Goal: Navigation & Orientation: Find specific page/section

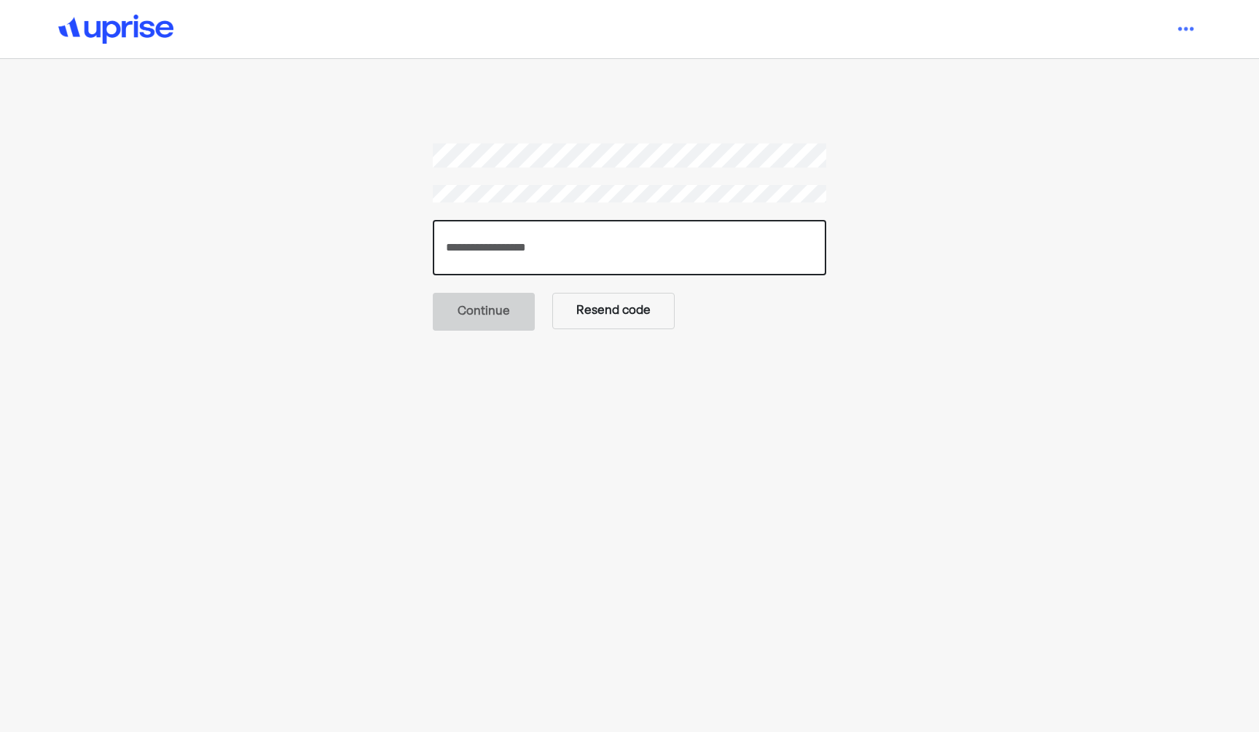
click at [715, 231] on input "number" at bounding box center [629, 247] width 393 height 55
paste input "******"
type input "******"
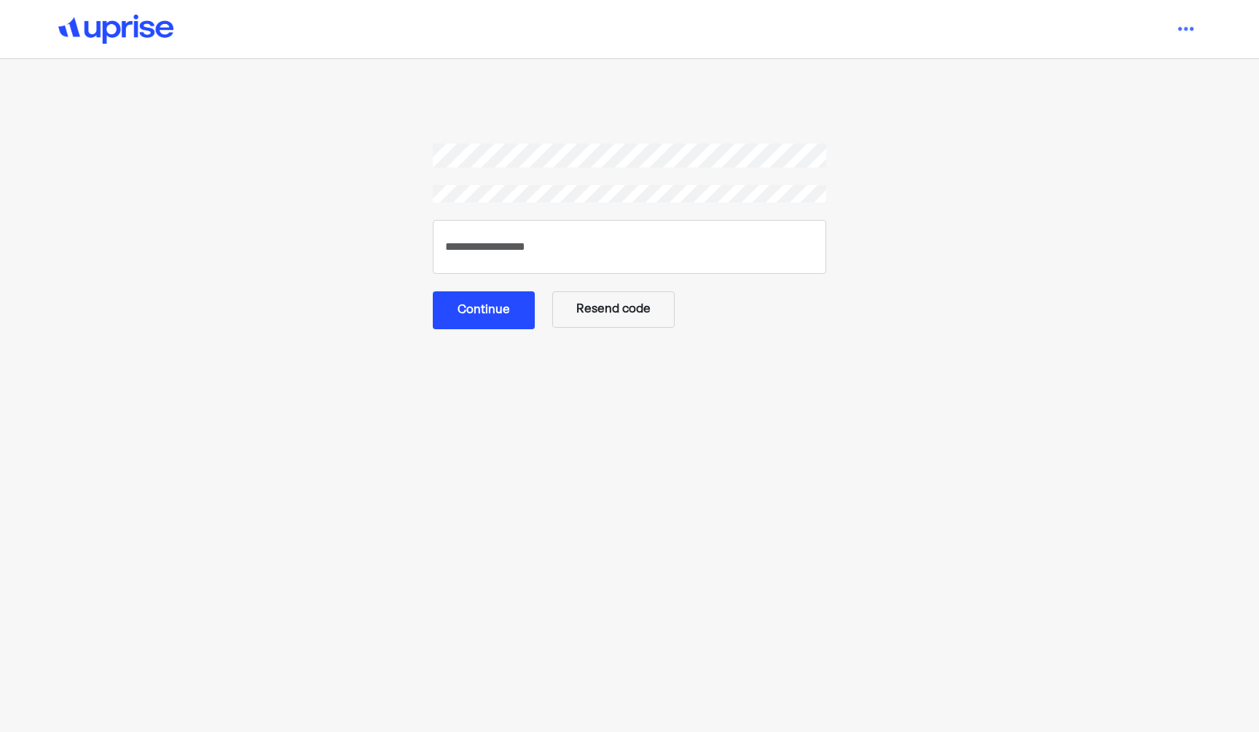
click at [490, 308] on button "Continue" at bounding box center [484, 310] width 102 height 38
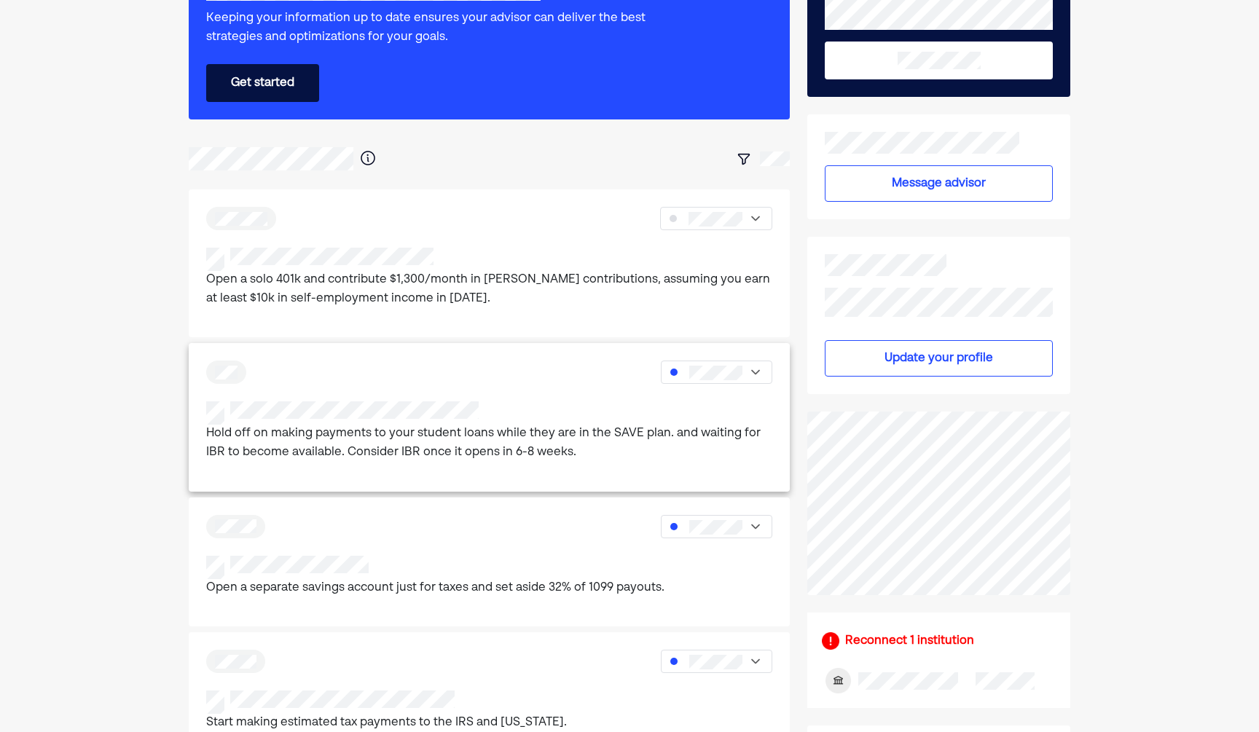
scroll to position [243, 0]
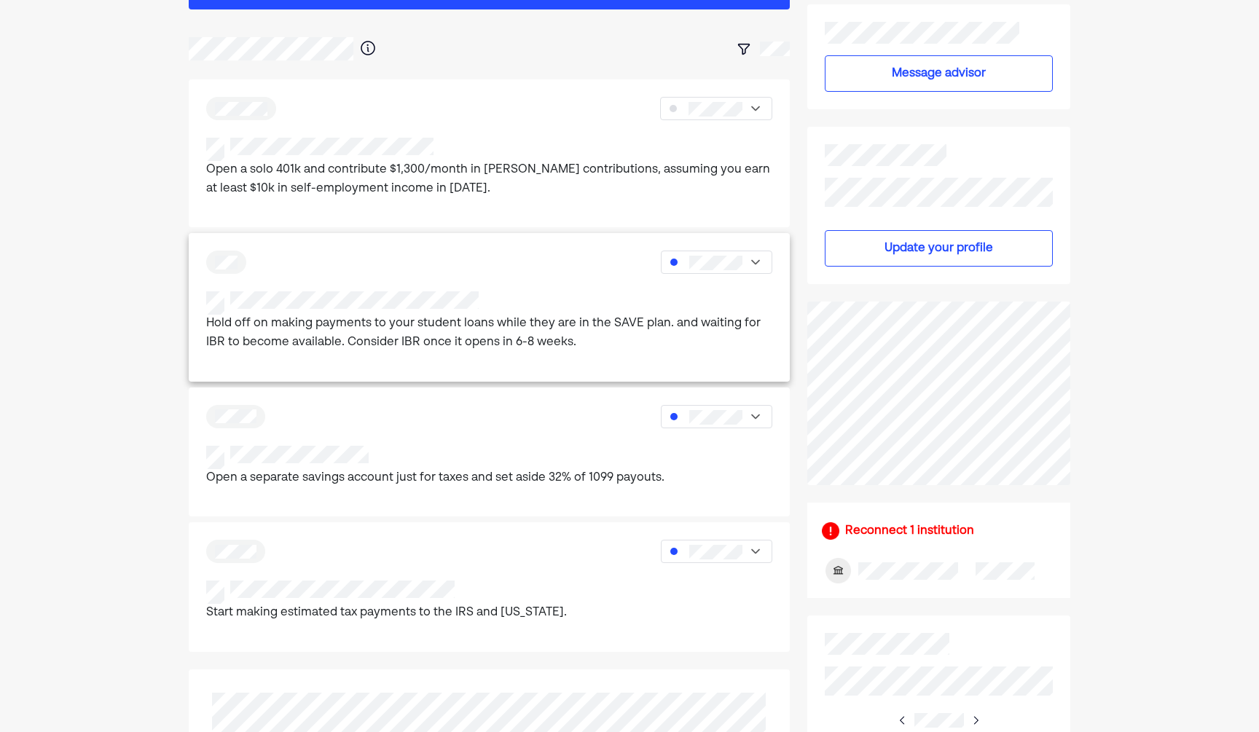
click at [467, 345] on p "Hold off on making payments to your student loans while they are in the SAVE pl…" at bounding box center [489, 333] width 567 height 37
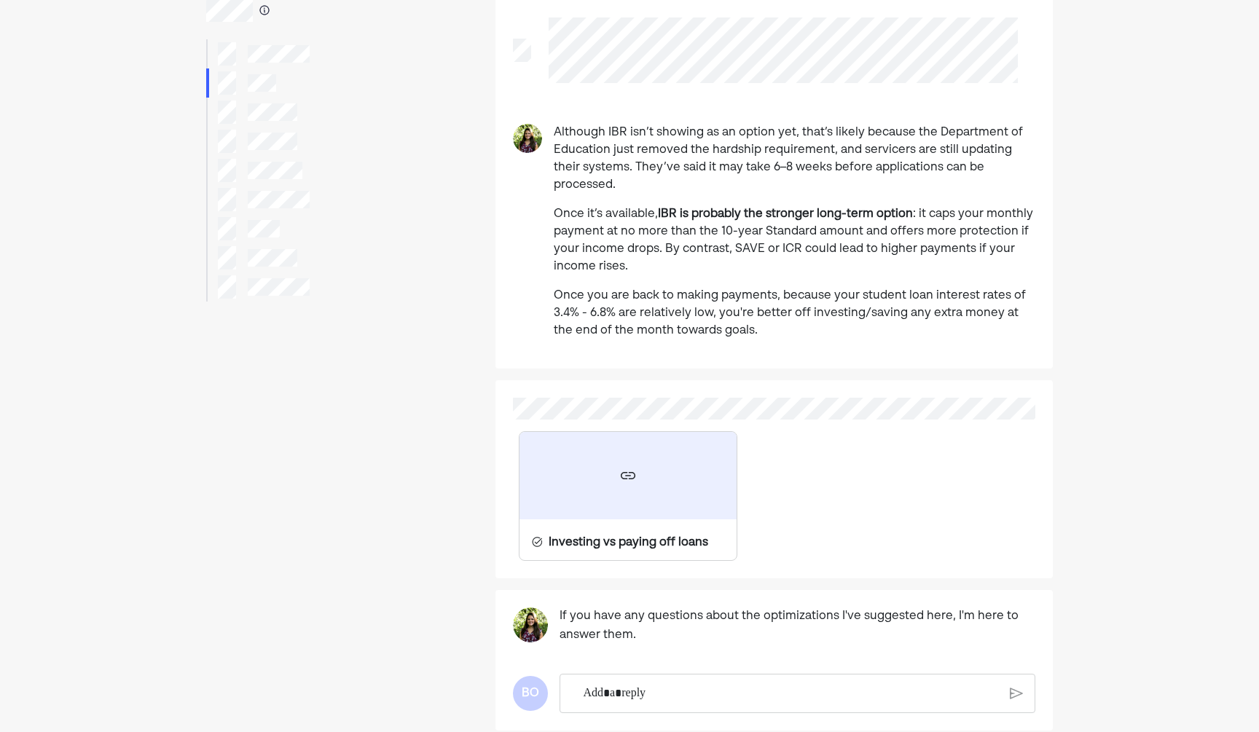
scroll to position [197, 0]
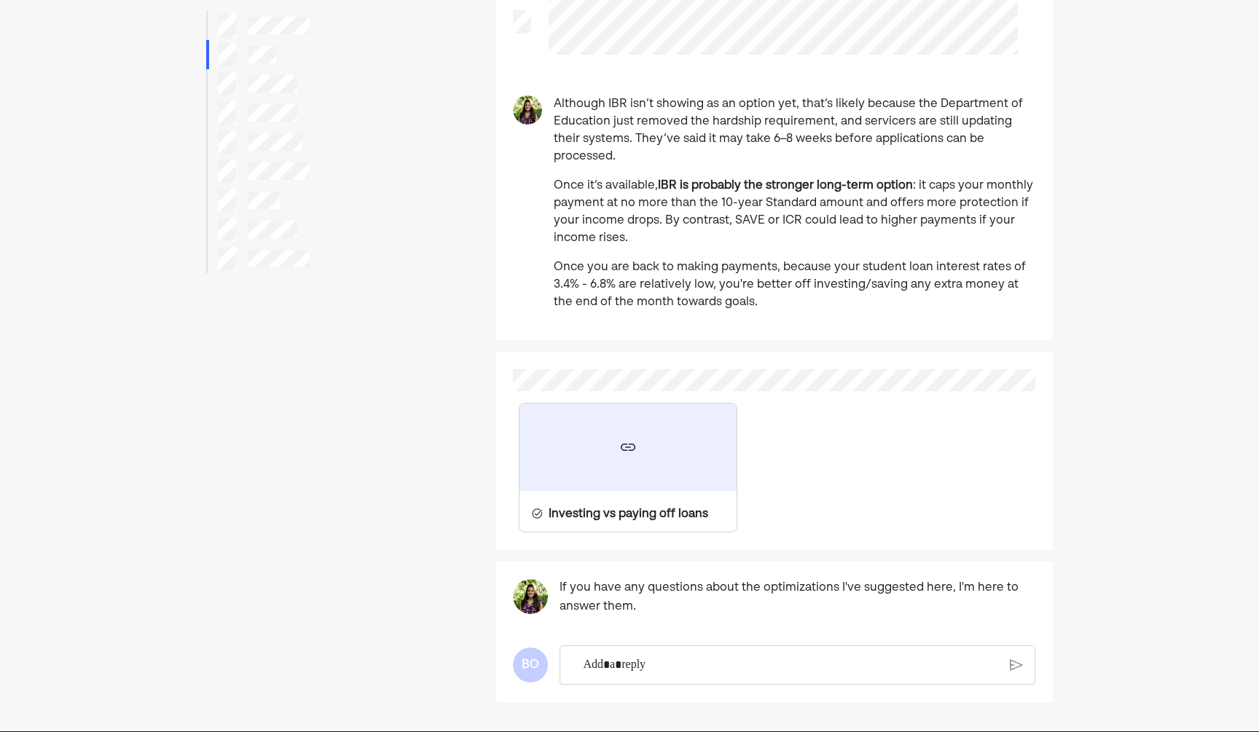
scroll to position [95, 0]
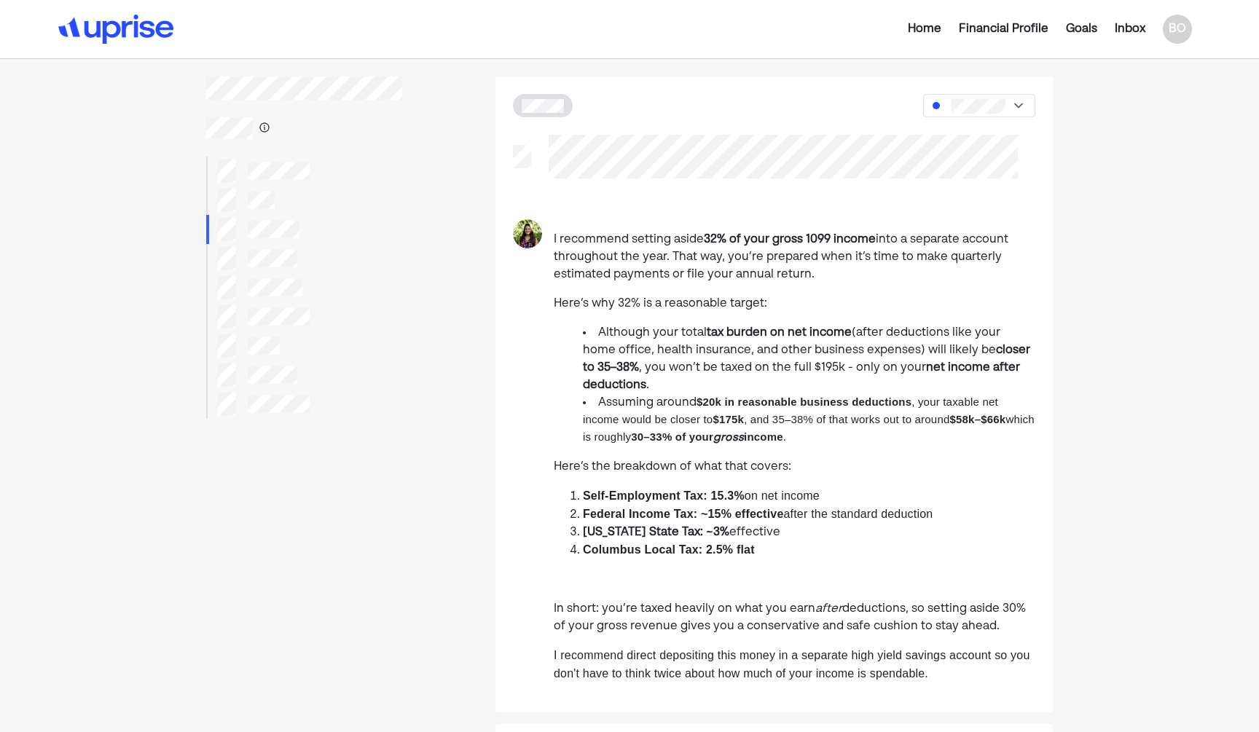
click at [1077, 31] on div "Goals" at bounding box center [1081, 28] width 31 height 17
click at [956, 28] on div "Home" at bounding box center [973, 28] width 34 height 17
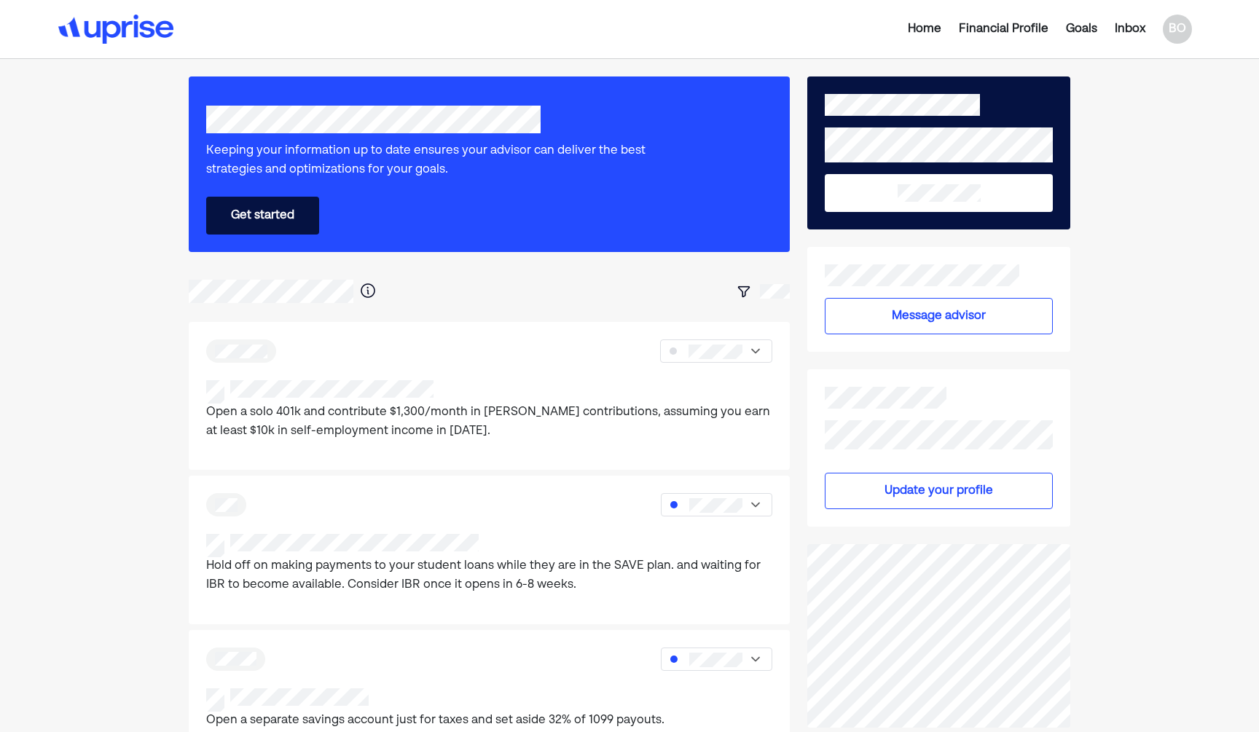
scroll to position [3, 0]
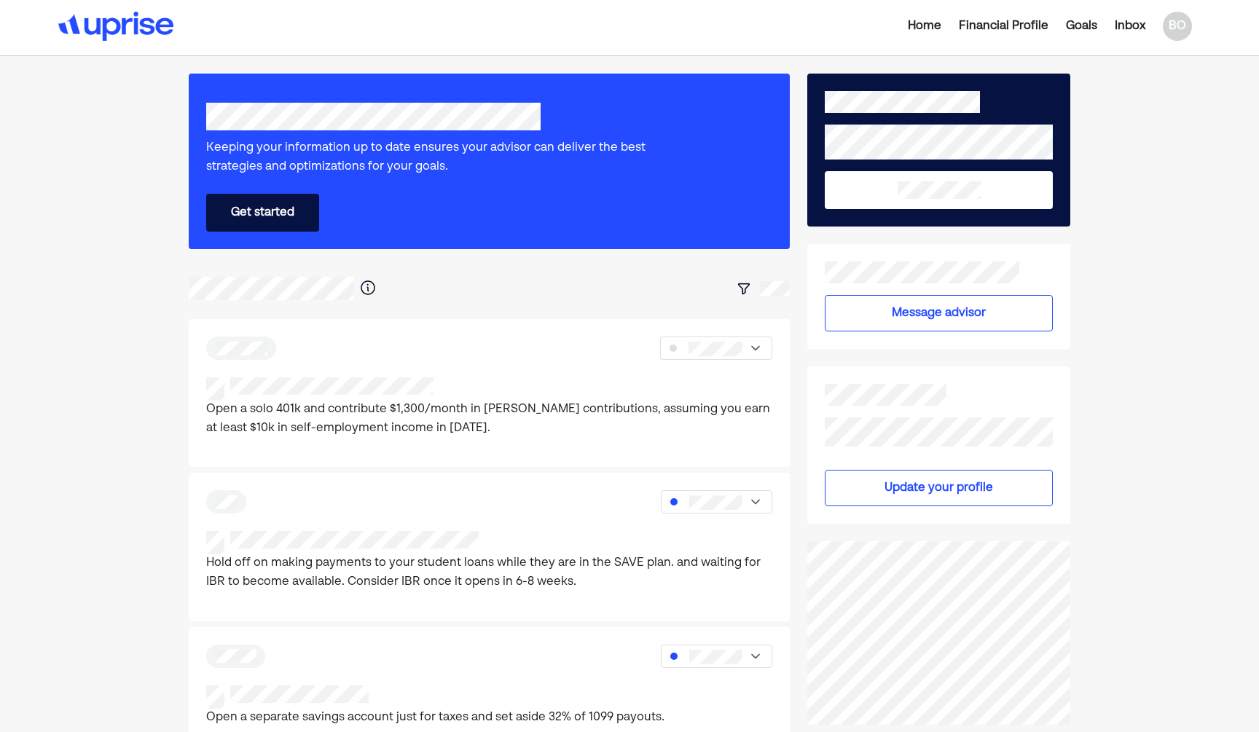
click at [1126, 25] on div "Inbox" at bounding box center [1130, 25] width 31 height 17
